Goal: Task Accomplishment & Management: Complete application form

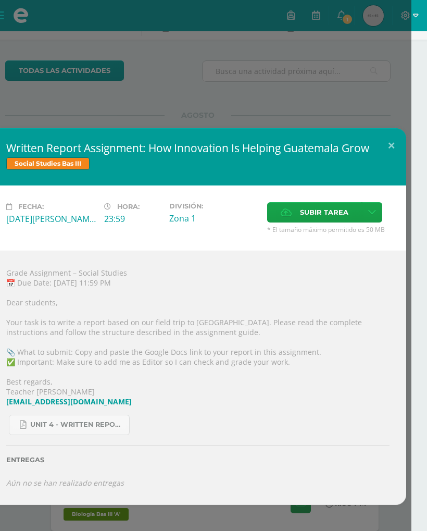
scroll to position [0, 15]
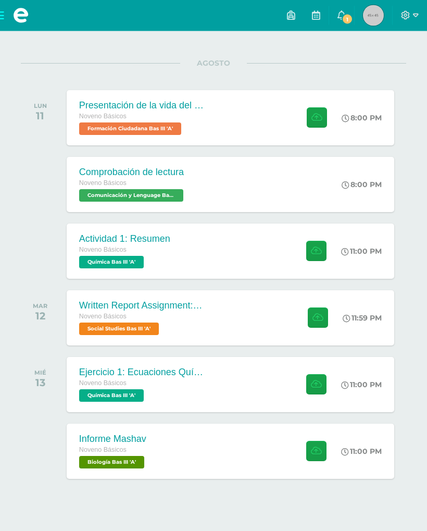
scroll to position [118, 0]
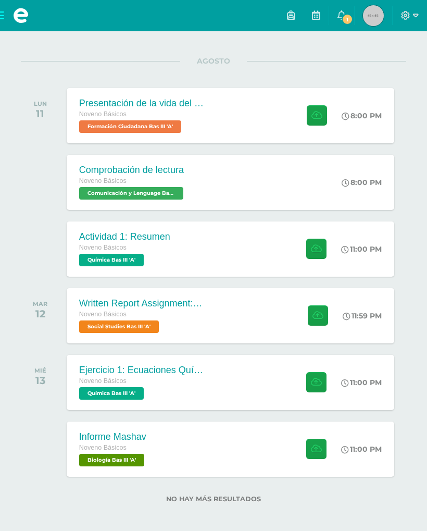
click at [268, 125] on div "Presentación de la vida del General Serapio Cruz. Noveno Básicos Formación Ciud…" at bounding box center [231, 115] width 328 height 55
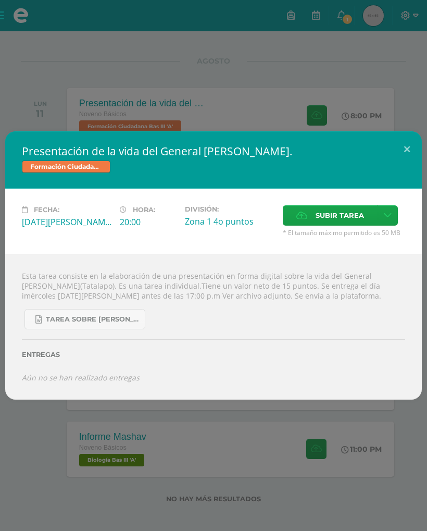
click at [403, 136] on button at bounding box center [407, 148] width 30 height 35
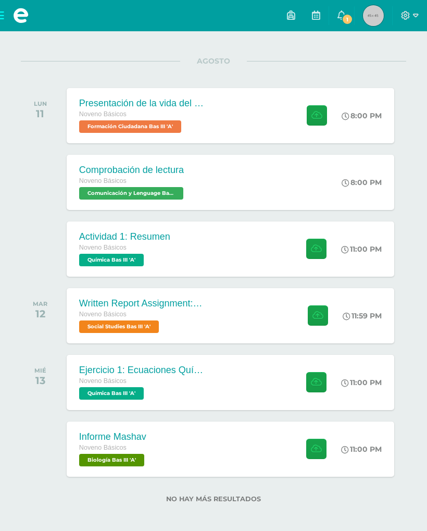
click at [405, 144] on div "Presentación de la vida del General Serapio Cruz. Formación Ciudadana Bas III F…" at bounding box center [213, 265] width 421 height 268
click at [265, 243] on div "Actividad 1: Resumen Noveno Básicos Química Bas III 'A' 11:00 PM Actividad 1: R…" at bounding box center [231, 248] width 328 height 55
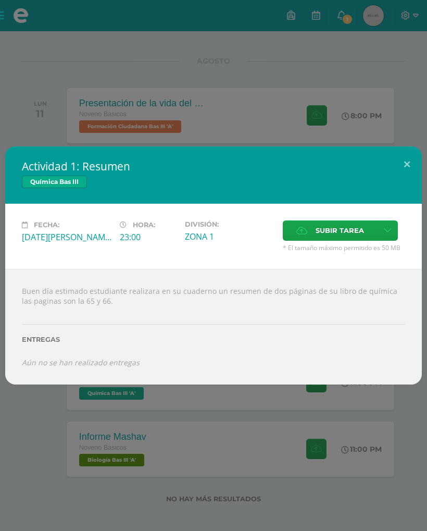
click at [347, 235] on span "Subir tarea" at bounding box center [340, 230] width 48 height 19
click at [0, 0] on input "Subir tarea" at bounding box center [0, 0] width 0 height 0
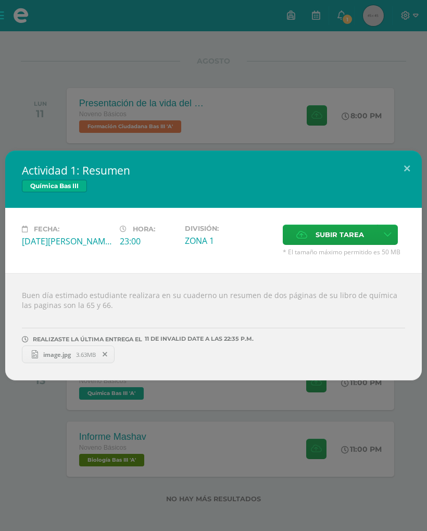
click at [405, 170] on button at bounding box center [407, 168] width 30 height 35
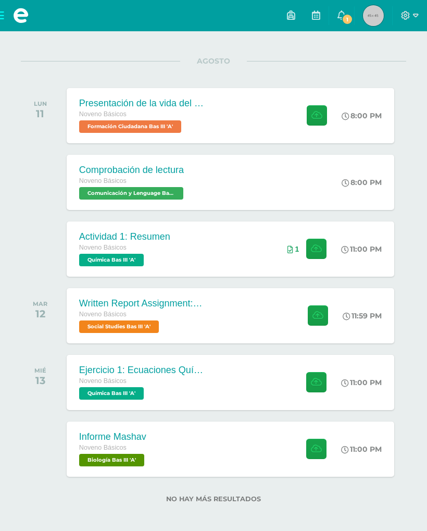
click at [259, 454] on div "Informe Mashav Noveno Básicos Biología Bas III 'A' 11:00 PM Informe Mashav Biol…" at bounding box center [231, 449] width 328 height 55
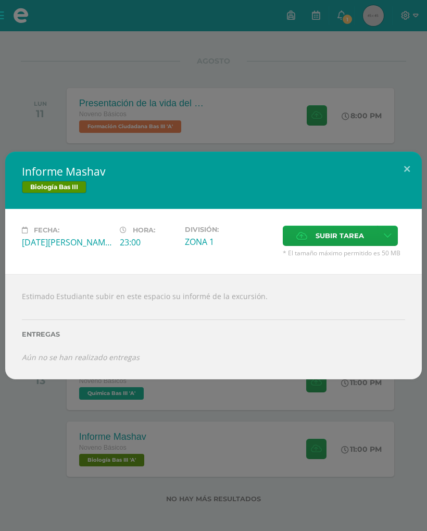
click at [421, 183] on div "Informe Mashav Biología Bas III Fecha: Miércoles 13 de Agosto Hora: 23:00 Divis…" at bounding box center [213, 266] width 417 height 228
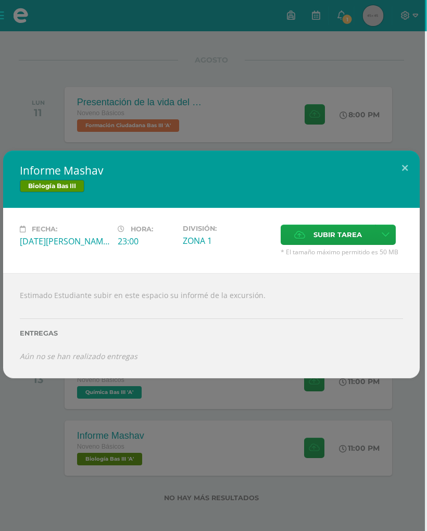
scroll to position [120, 0]
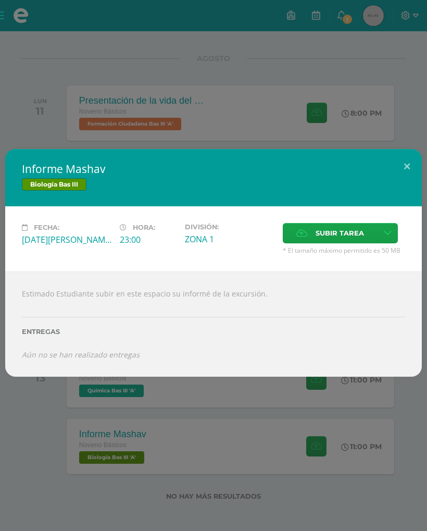
click at [406, 162] on button at bounding box center [407, 166] width 30 height 35
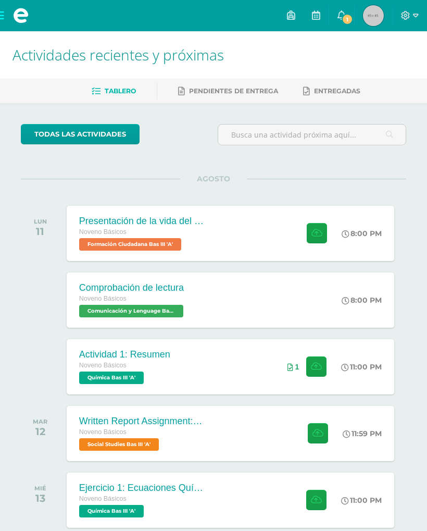
click at [248, 229] on div "Presentación de la vida del General Serapio Cruz. Noveno Básicos Formación Ciud…" at bounding box center [231, 233] width 328 height 55
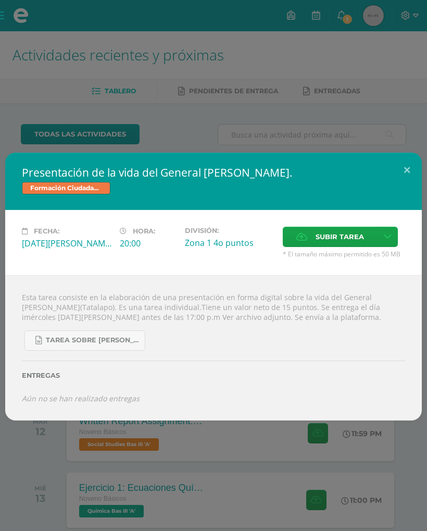
click at [65, 341] on span "Tarea sobre Serapio Cruz, Tala lapo 3 básico Formación..docx" at bounding box center [93, 340] width 94 height 8
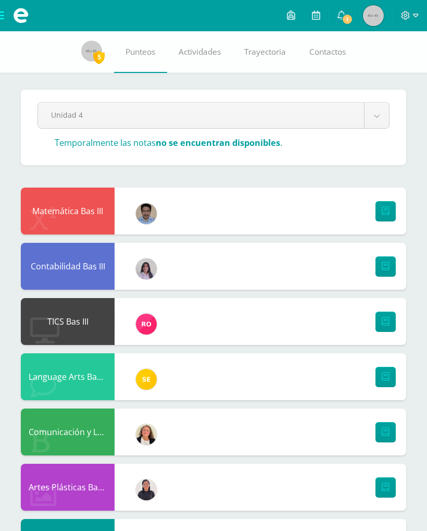
click at [4, 13] on span at bounding box center [21, 15] width 42 height 31
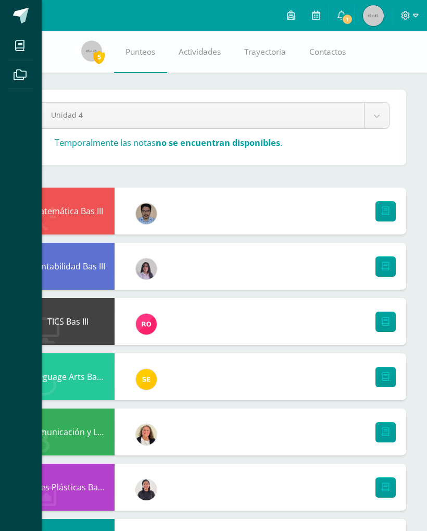
click at [18, 41] on icon at bounding box center [19, 46] width 9 height 10
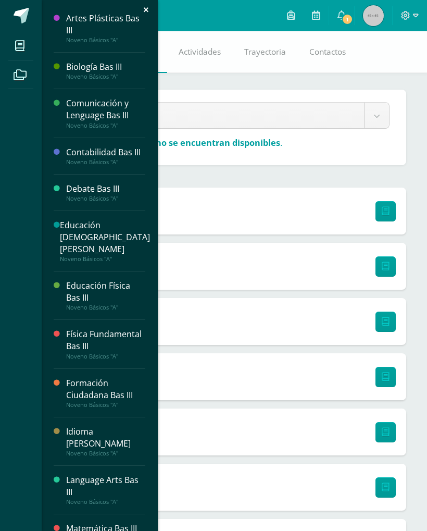
click at [17, 48] on icon at bounding box center [19, 46] width 9 height 10
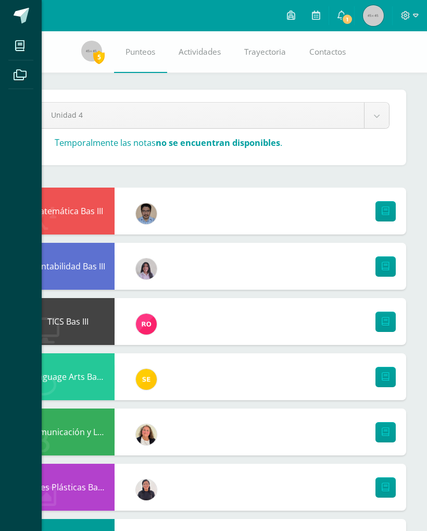
click at [29, 24] on link at bounding box center [21, 15] width 42 height 31
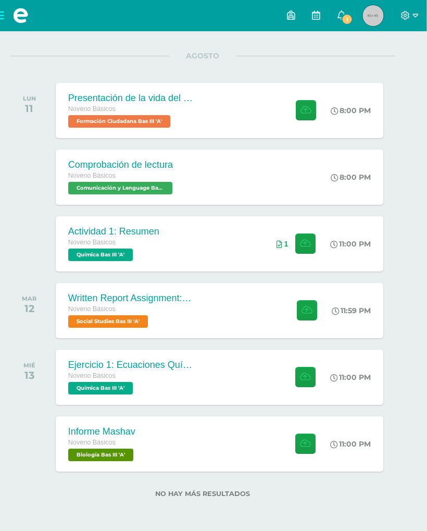
scroll to position [126, 11]
